Goal: Check status

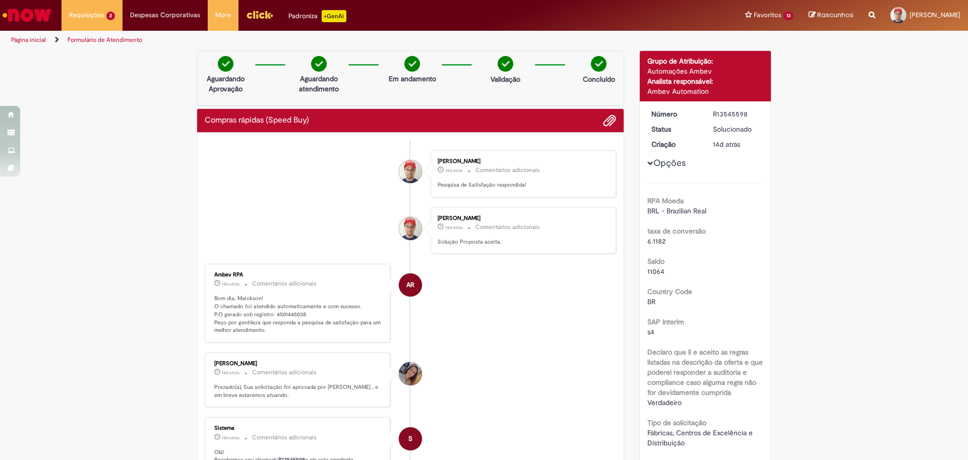
click at [569, 298] on li "AR Ambev RPA 14d atrás 14 dias atrás Comentários adicionais Bom dia, Maickson! …" at bounding box center [411, 303] width 412 height 79
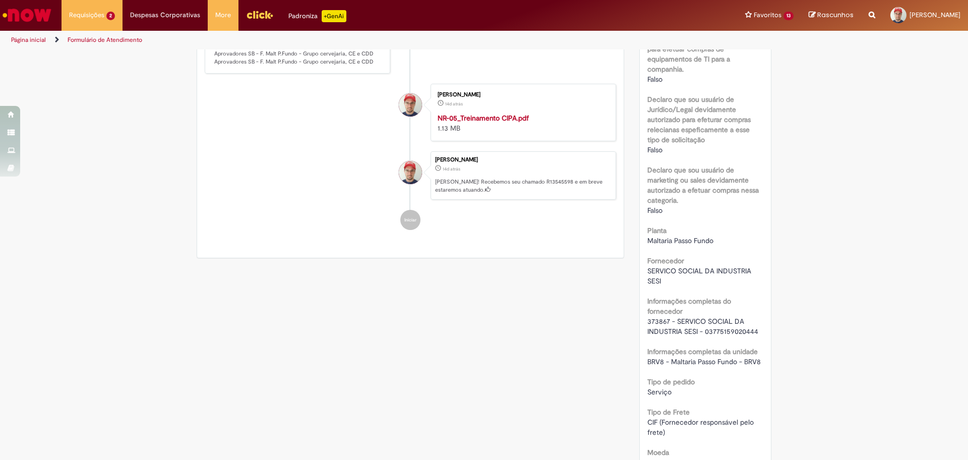
scroll to position [497, 0]
click at [658, 314] on span "373867 - SERVICO SOCIAL DA INDUSTRIA SESI - 03775159020444" at bounding box center [703, 323] width 111 height 19
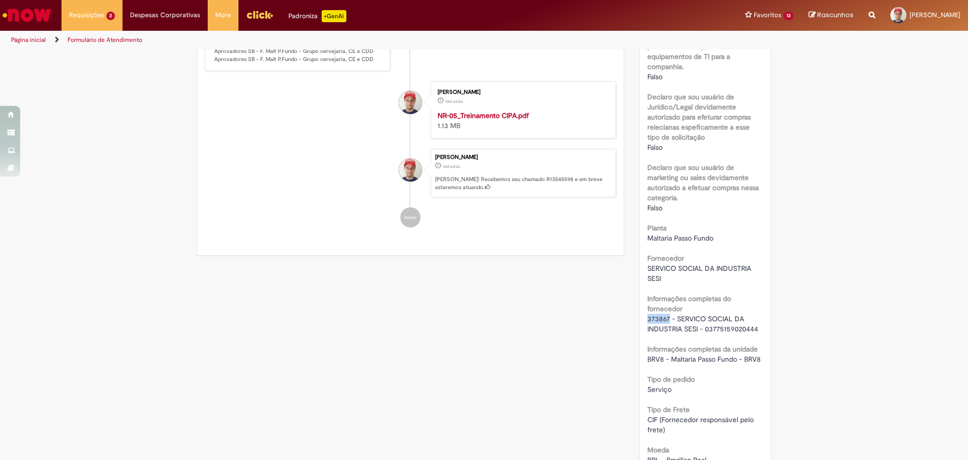
click at [658, 314] on span "373867 - SERVICO SOCIAL DA INDUSTRIA SESI - 03775159020444" at bounding box center [703, 323] width 111 height 19
click at [649, 315] on span "373867 - SERVICO SOCIAL DA INDUSTRIA SESI - 03775159020444" at bounding box center [703, 323] width 111 height 19
copy span "373867"
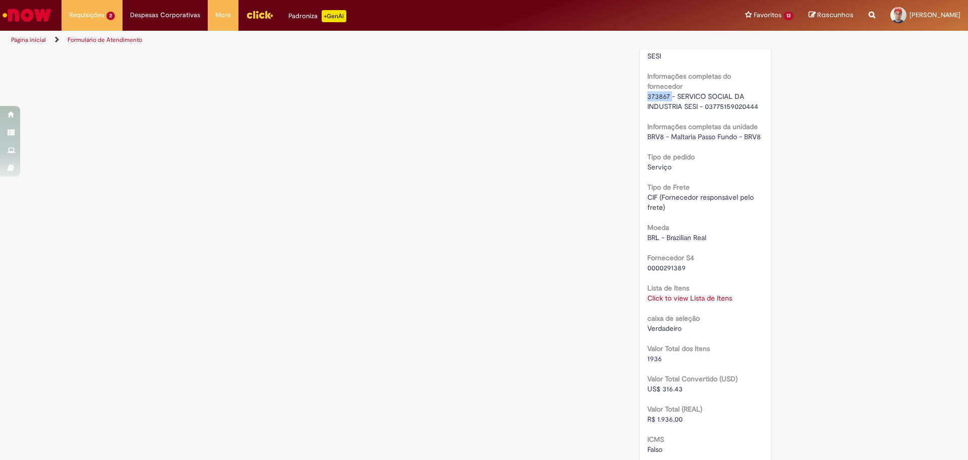
scroll to position [749, 0]
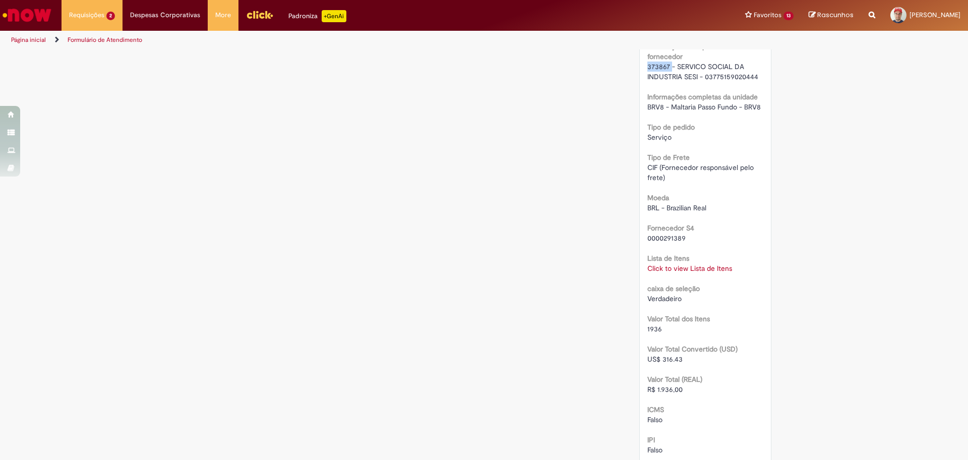
click at [666, 268] on link "Click to view Lista de Itens" at bounding box center [690, 268] width 85 height 9
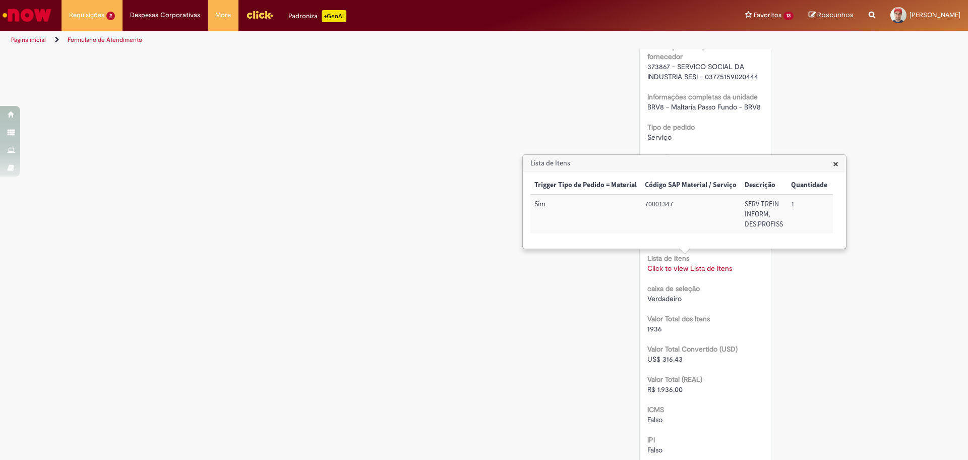
click at [650, 203] on td "70001347" at bounding box center [691, 214] width 100 height 39
copy td "70001347"
drag, startPoint x: 632, startPoint y: 202, endPoint x: 671, endPoint y: 225, distance: 45.4
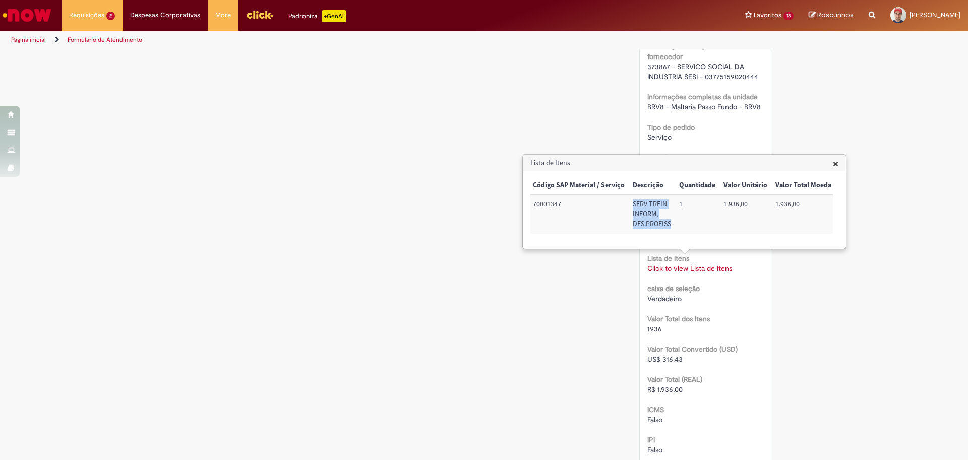
click at [671, 225] on td "SERV TREIN INFORM, DES.PROFISS" at bounding box center [652, 214] width 46 height 39
copy td "SERV TREIN INFORM, DES.PROFISS"
click at [661, 205] on td "72022201" at bounding box center [669, 214] width 53 height 39
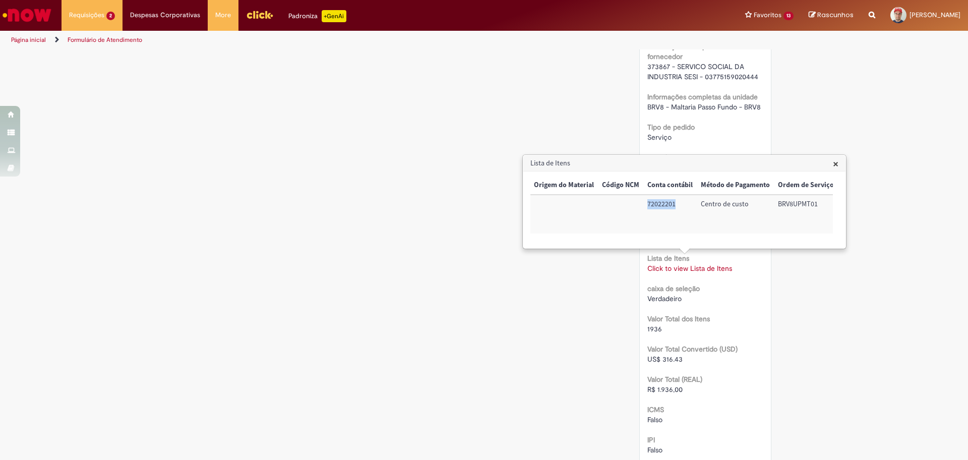
copy td "72022201"
click at [797, 203] on td "BRV8UPMT01" at bounding box center [806, 214] width 64 height 39
copy td "BRV8UPMT01"
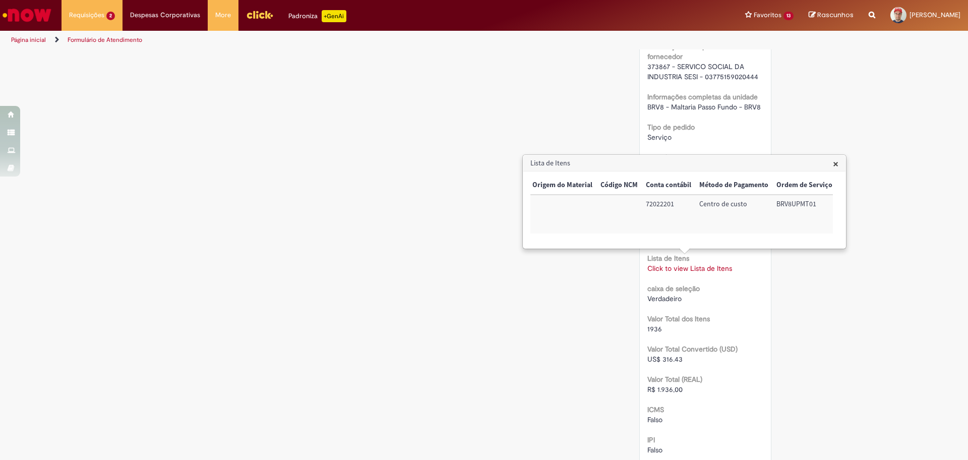
click at [804, 332] on div "Verificar Código de Barras Aguardando Aprovação Aguardando atendimento Em andam…" at bounding box center [484, 69] width 968 height 1536
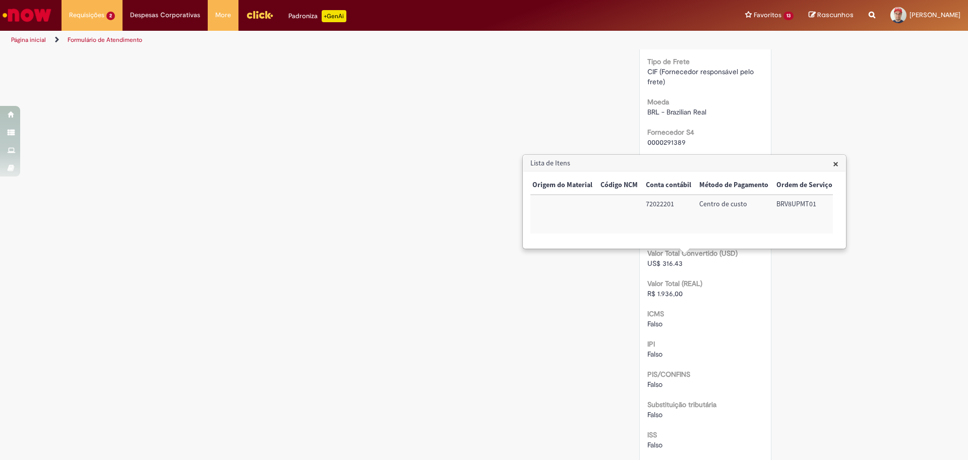
scroll to position [938, 0]
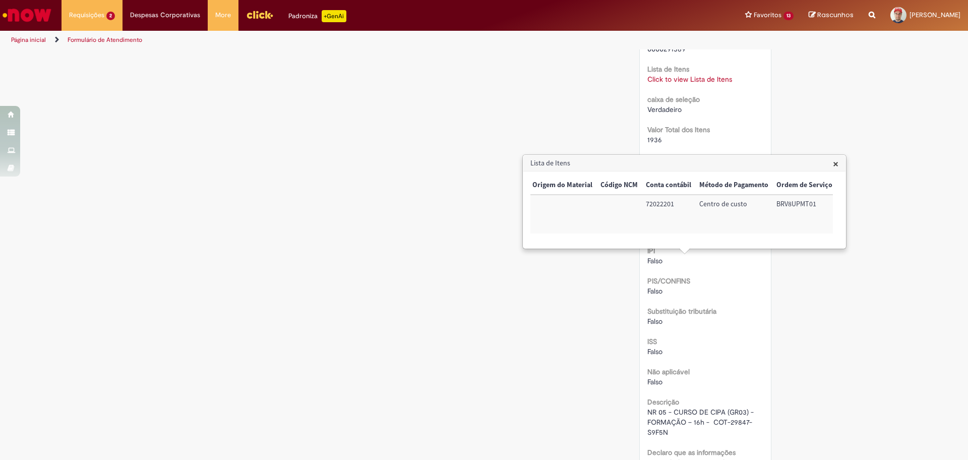
click at [837, 162] on span "×" at bounding box center [836, 164] width 6 height 14
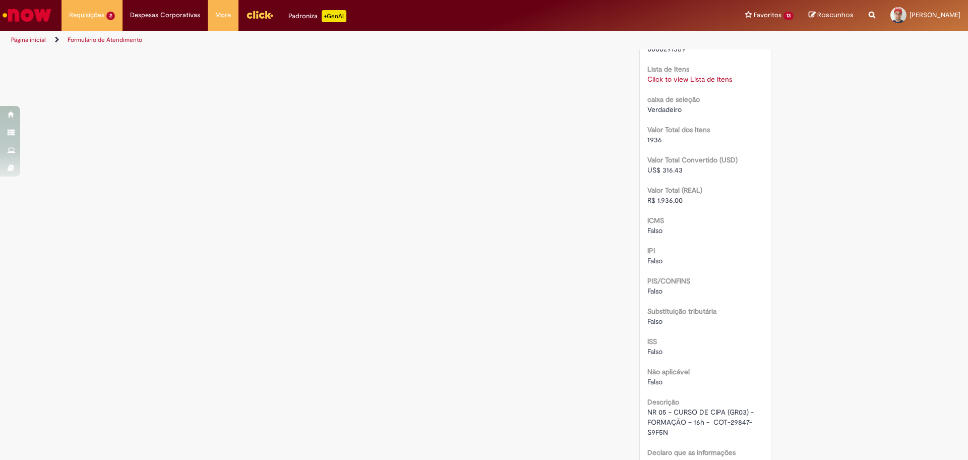
scroll to position [1065, 0]
